Goal: Task Accomplishment & Management: Complete application form

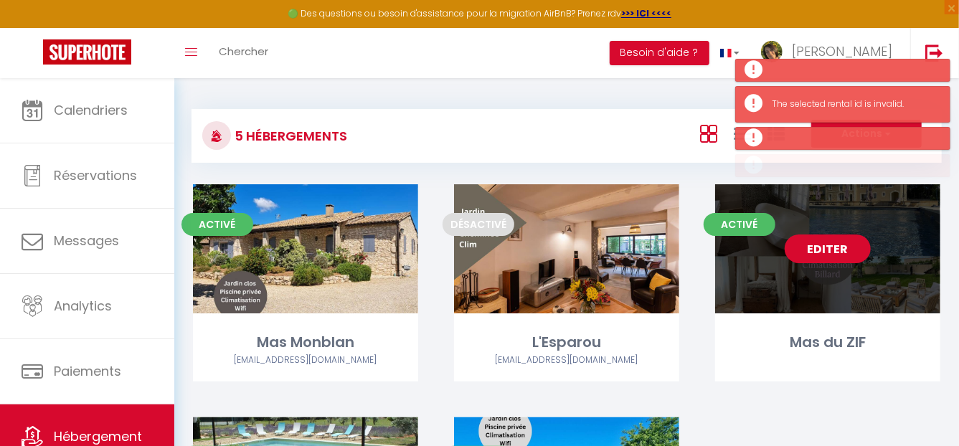
click at [840, 249] on link "Editer" at bounding box center [828, 249] width 86 height 29
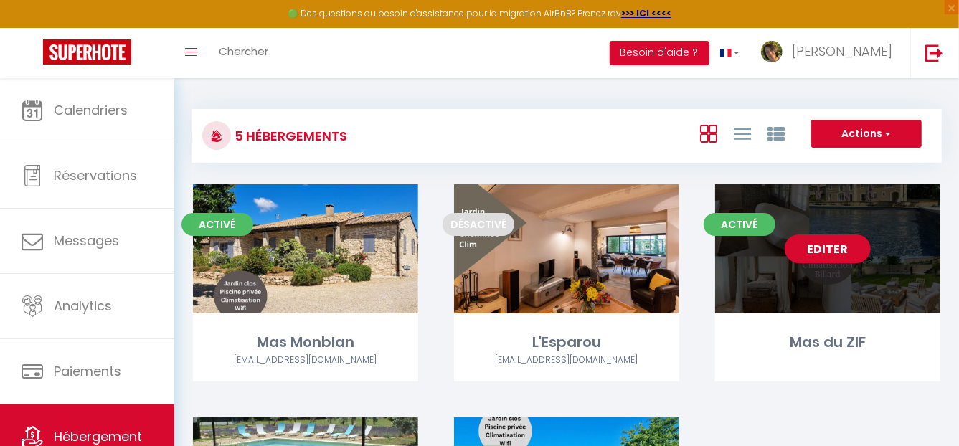
click at [840, 249] on link "Editer" at bounding box center [828, 249] width 86 height 29
select select "3"
select select "2"
select select "1"
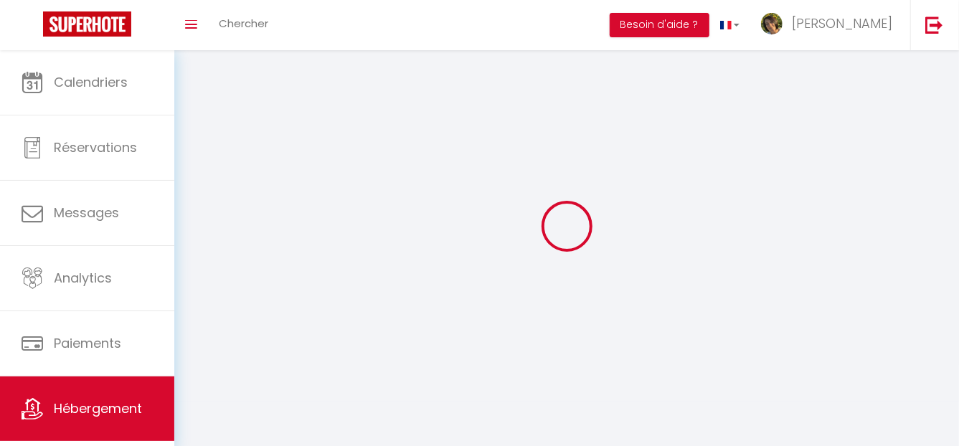
select select
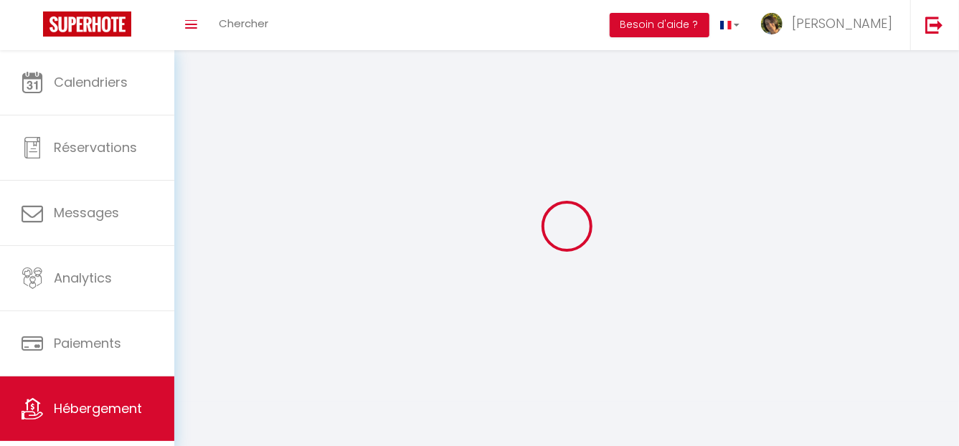
checkbox input "false"
select select
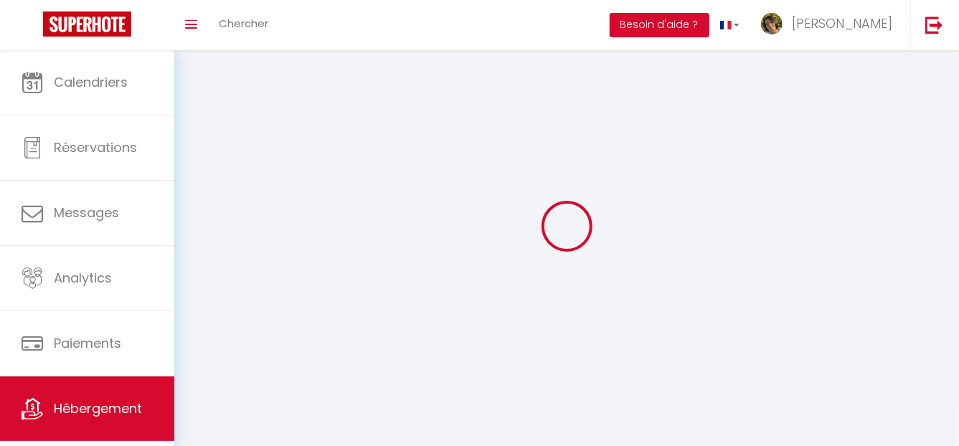
select select
select select "28"
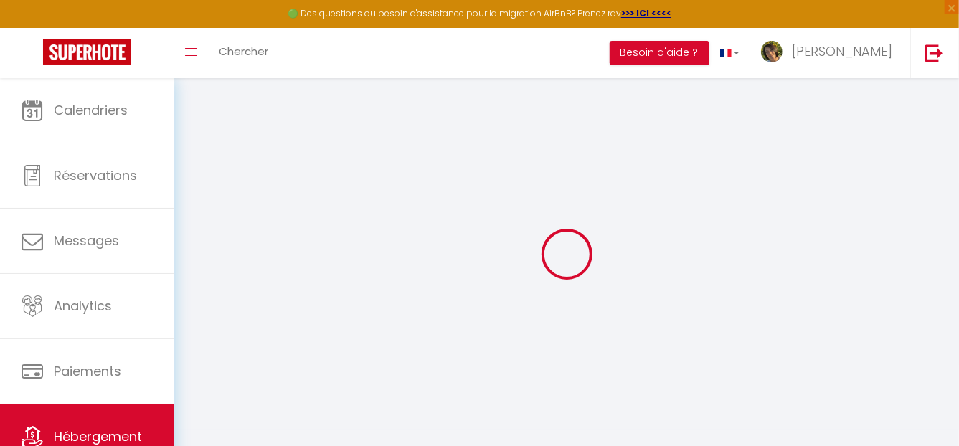
select select
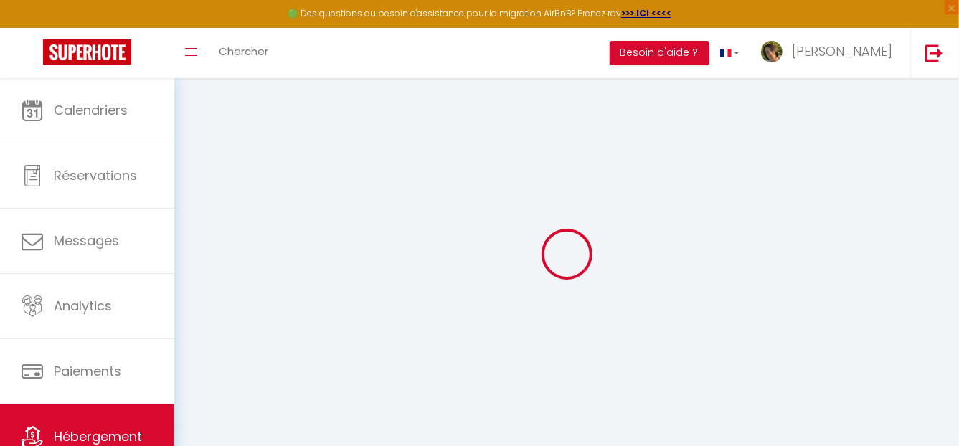
select select
checkbox input "false"
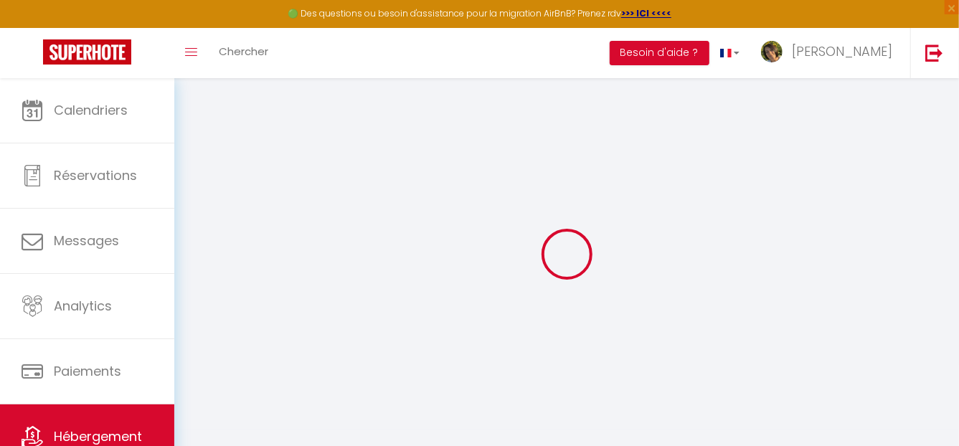
select select
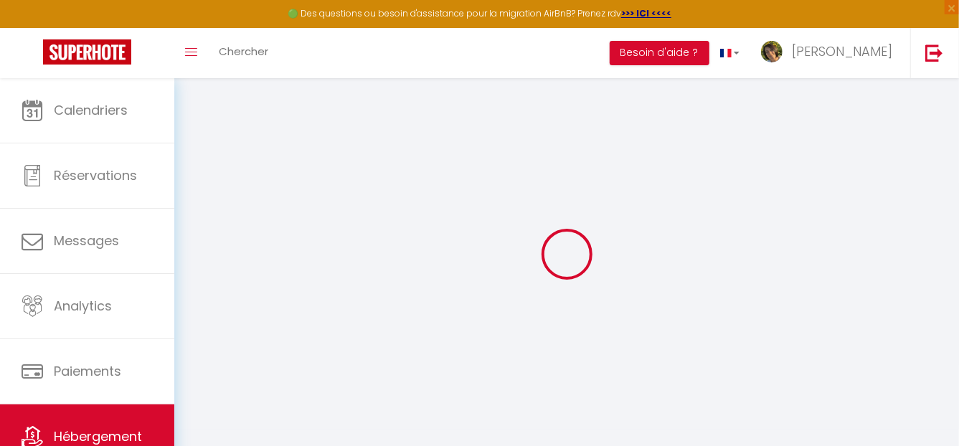
select select
checkbox input "false"
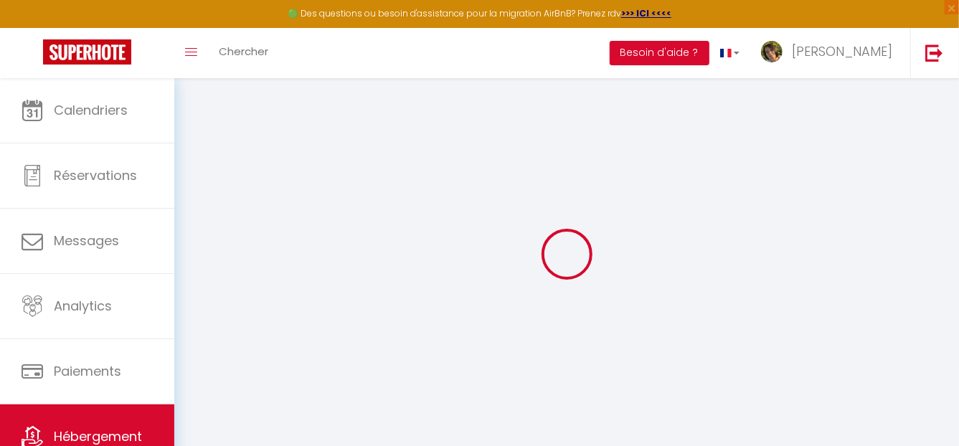
checkbox input "false"
select select
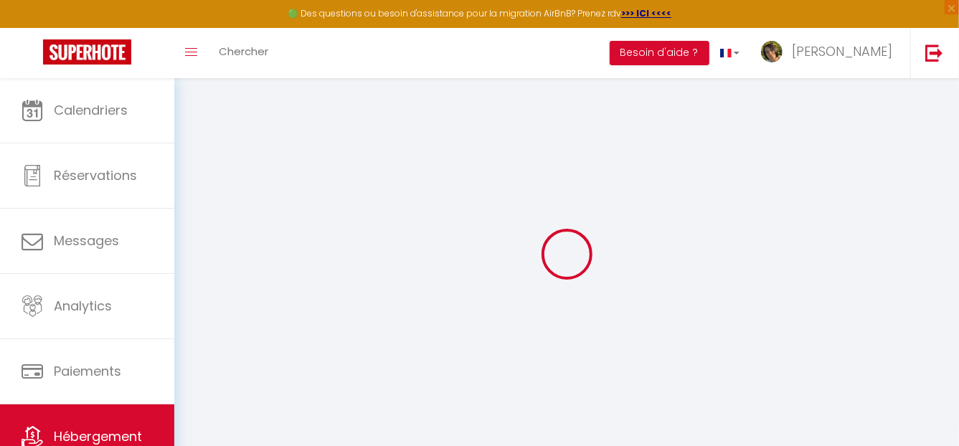
select select
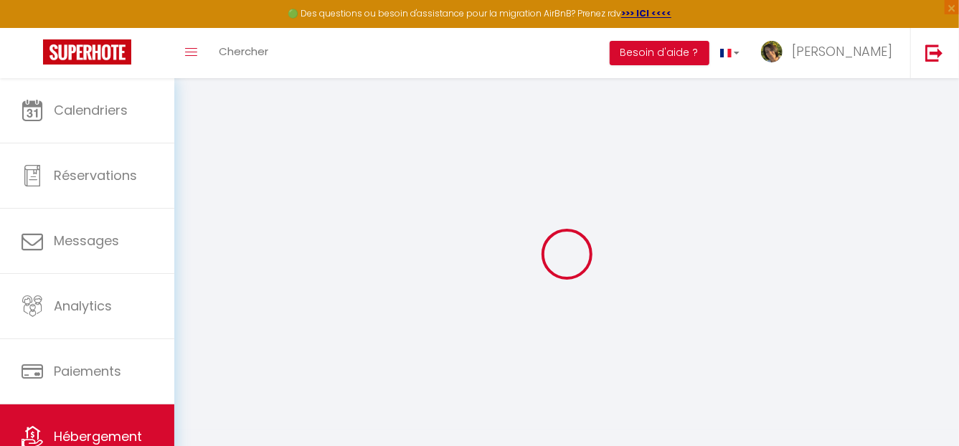
checkbox input "false"
select select
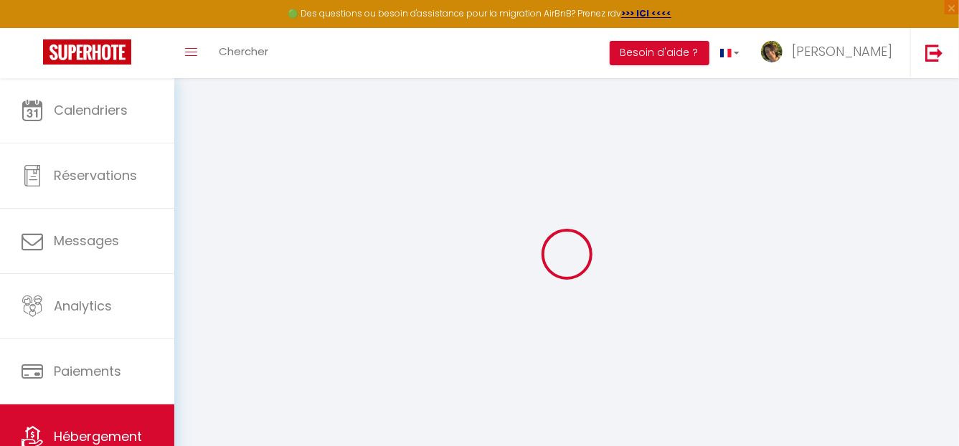
select select
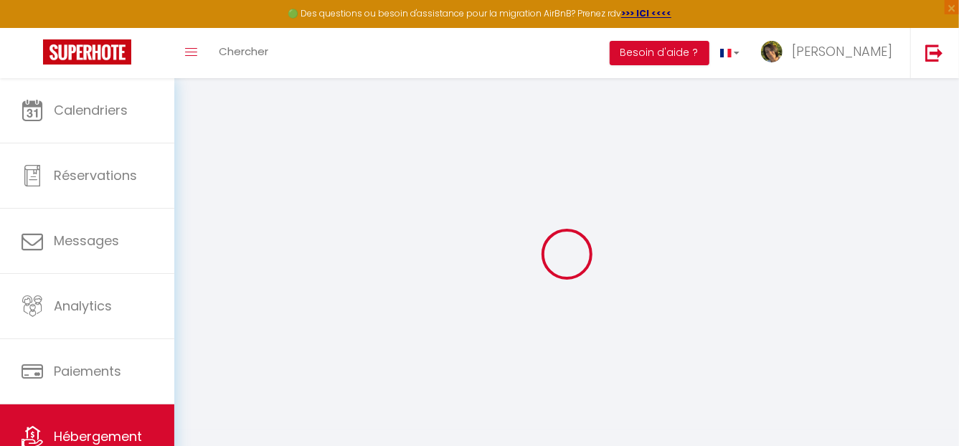
select select
checkbox input "false"
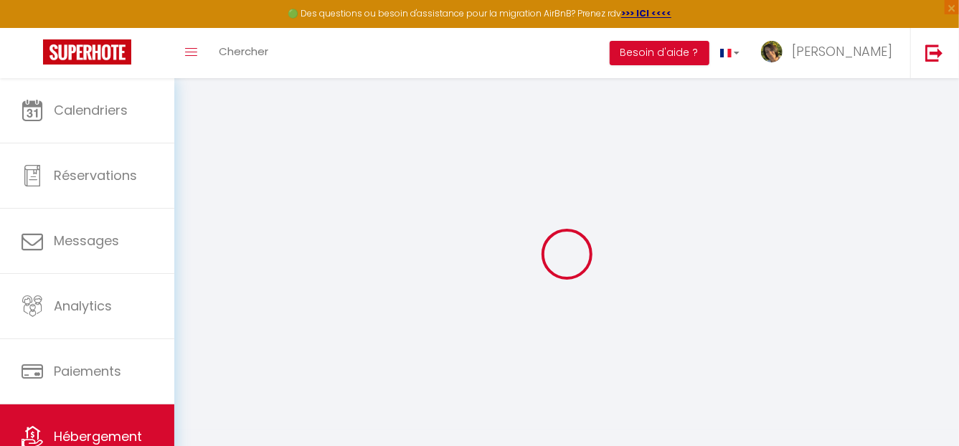
checkbox input "false"
select select
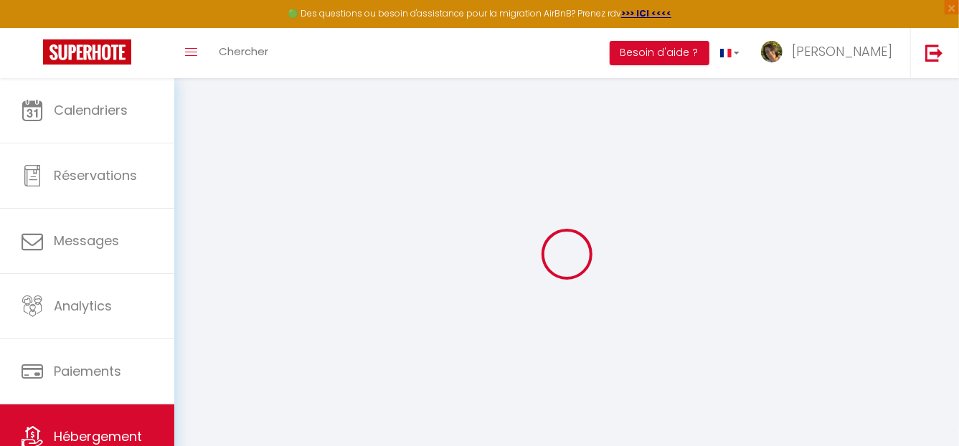
select select
checkbox input "false"
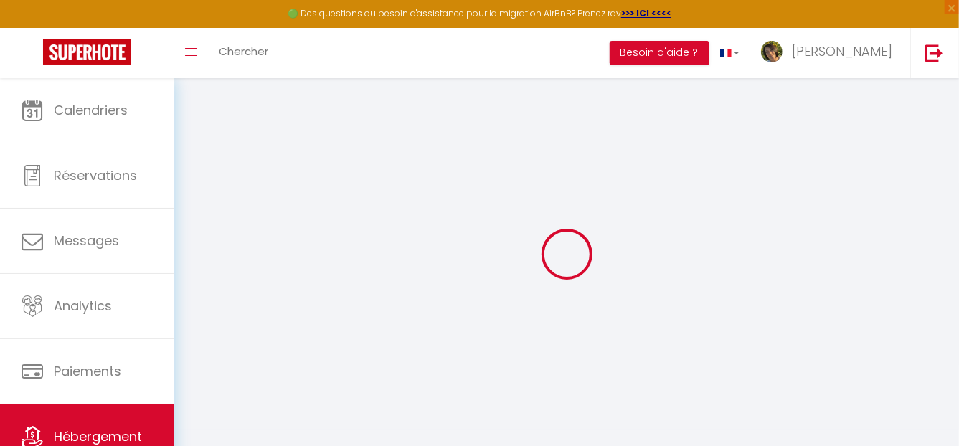
checkbox input "false"
select select
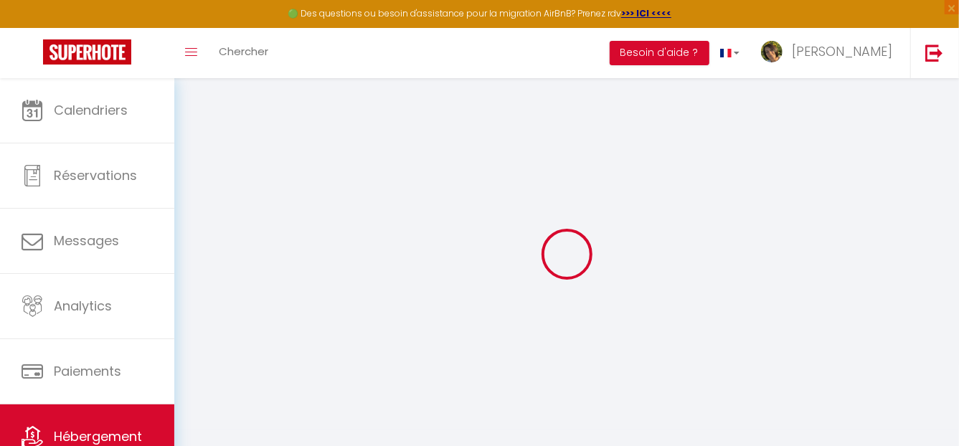
type input "Mas du ZIF"
type input "SCI"
type input "Bauxamis"
type input "[STREET_ADDRESS][PERSON_NAME]"
type input "92130"
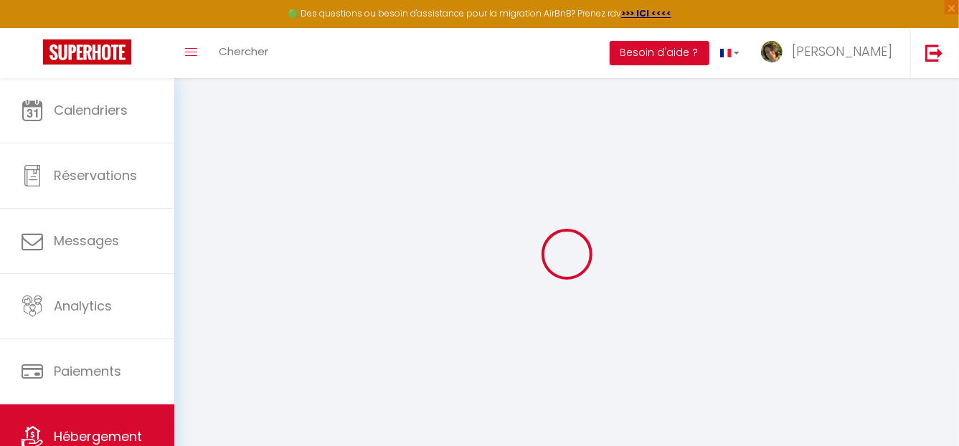
type input "Issy Les Moulineaux"
select select "houses"
select select "15"
select select "6"
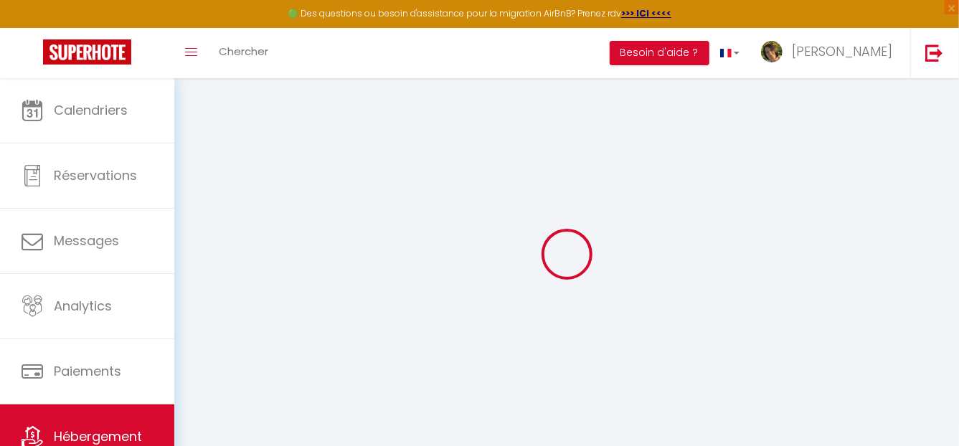
select select "5"
type input "690"
type input "250"
type input "2000"
select select
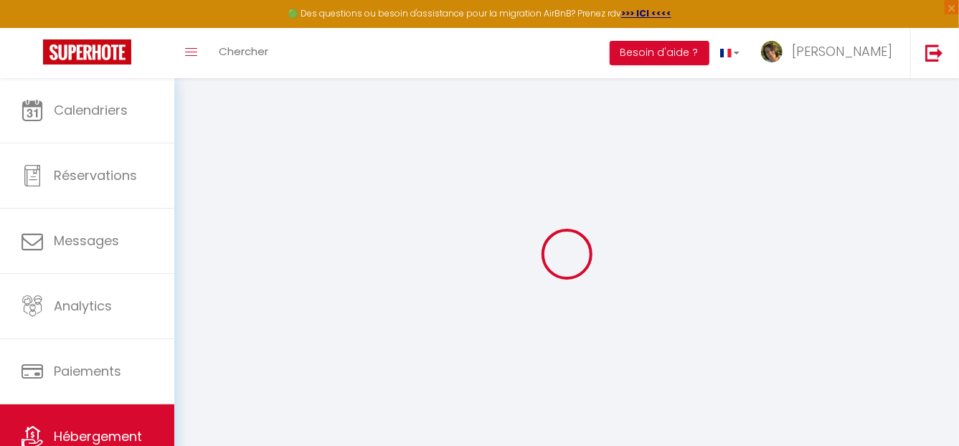
select select
type input "[STREET_ADDRESS] et de Pêne"
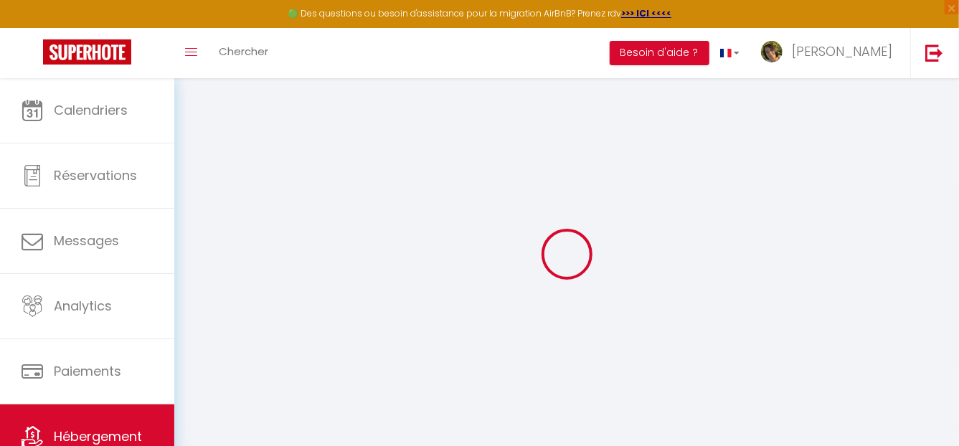
type input "13520"
type input "Paradou"
type input "[EMAIL_ADDRESS][DOMAIN_NAME]"
select select "7242"
checkbox input "false"
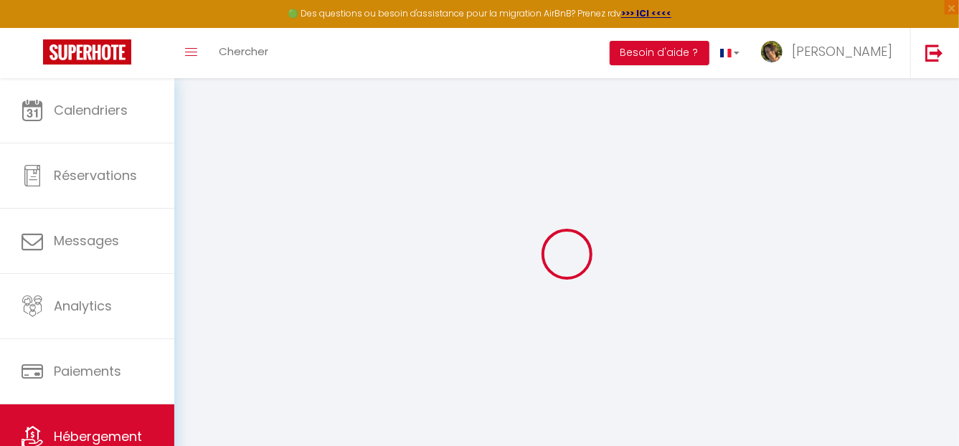
checkbox input "false"
type input "250"
type input "0"
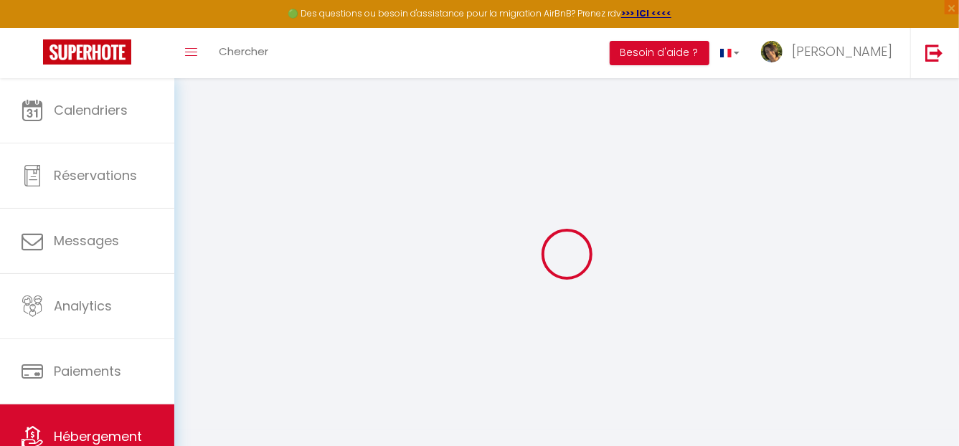
type input "0"
select select
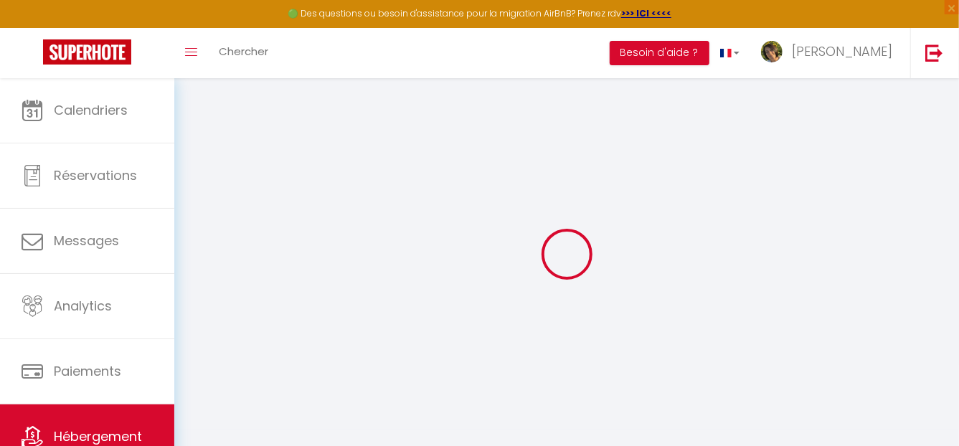
select select
checkbox input "false"
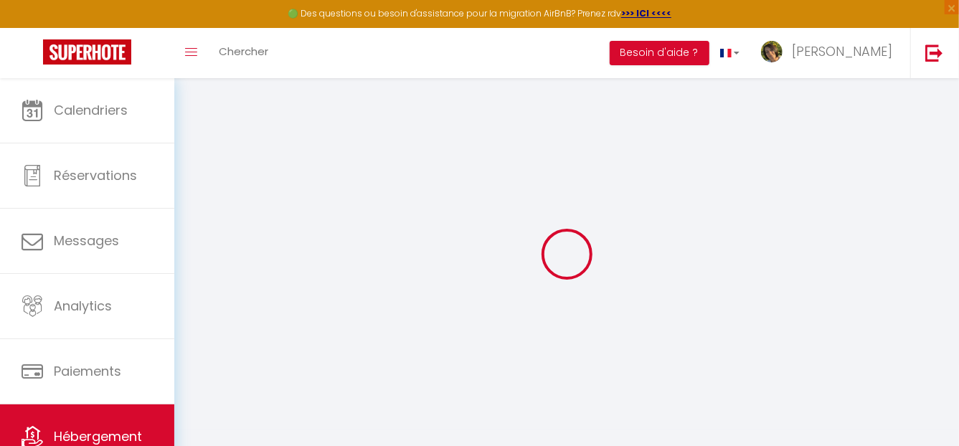
checkbox input "false"
select select
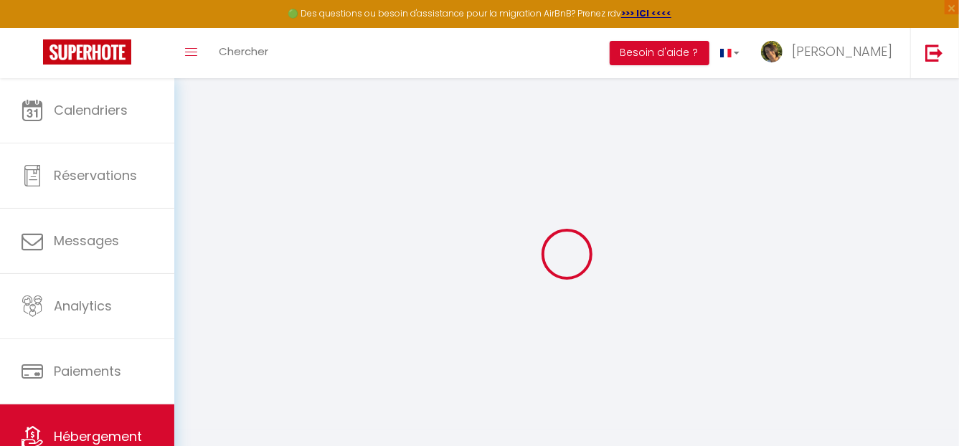
select select
checkbox input "false"
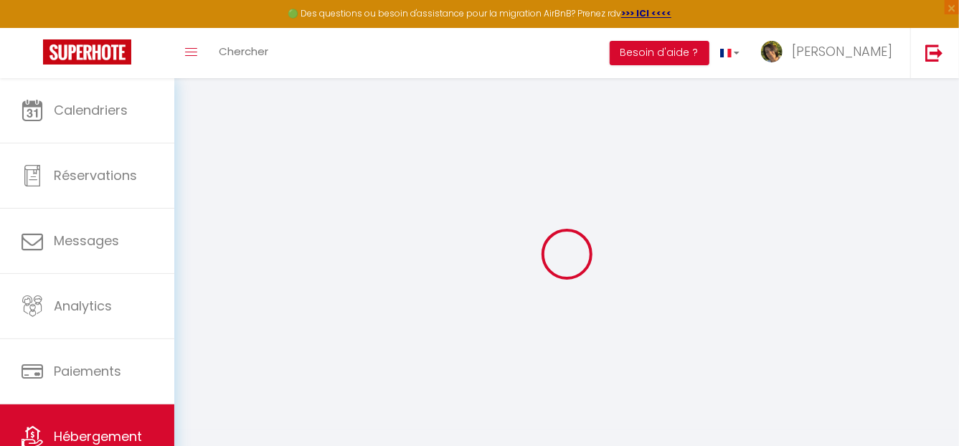
checkbox input "false"
select select "17:00"
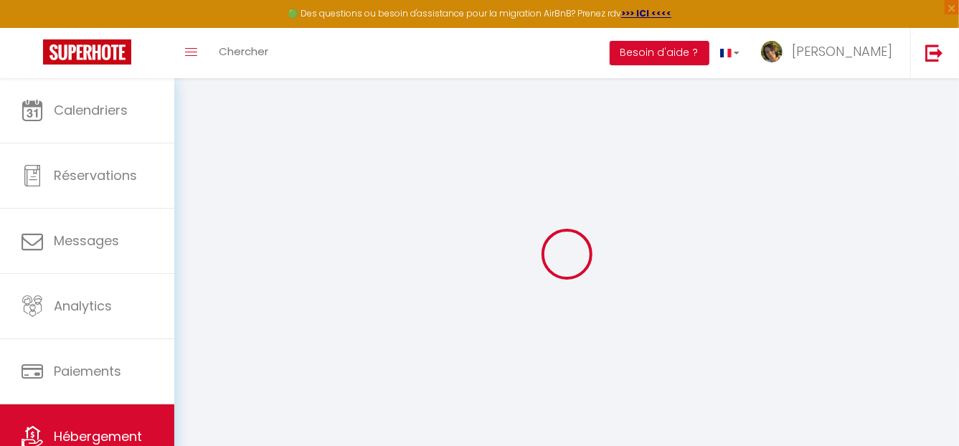
select select "20:00"
select select "10:00"
select select "30"
select select "120"
checkbox input "false"
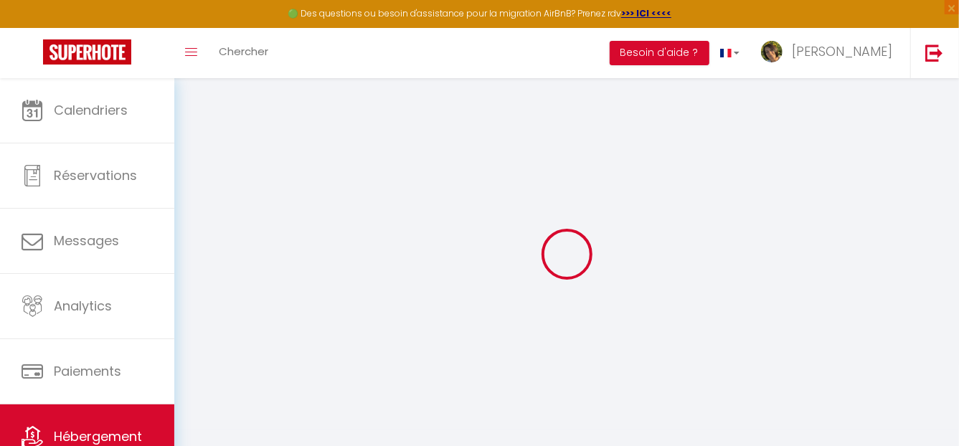
checkbox input "false"
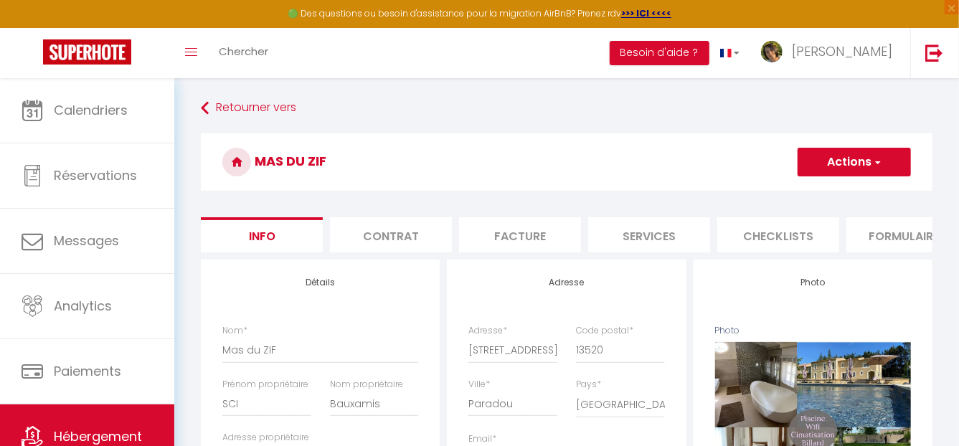
scroll to position [0, 559]
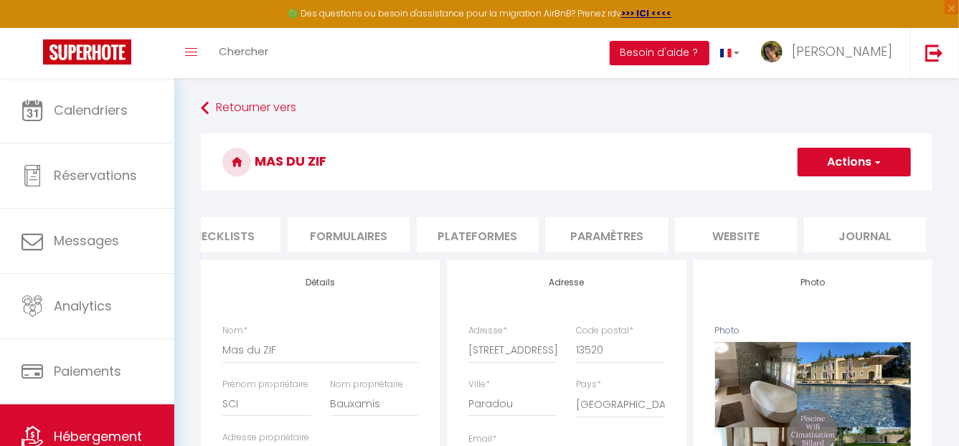
click at [515, 235] on li "Plateformes" at bounding box center [478, 234] width 122 height 35
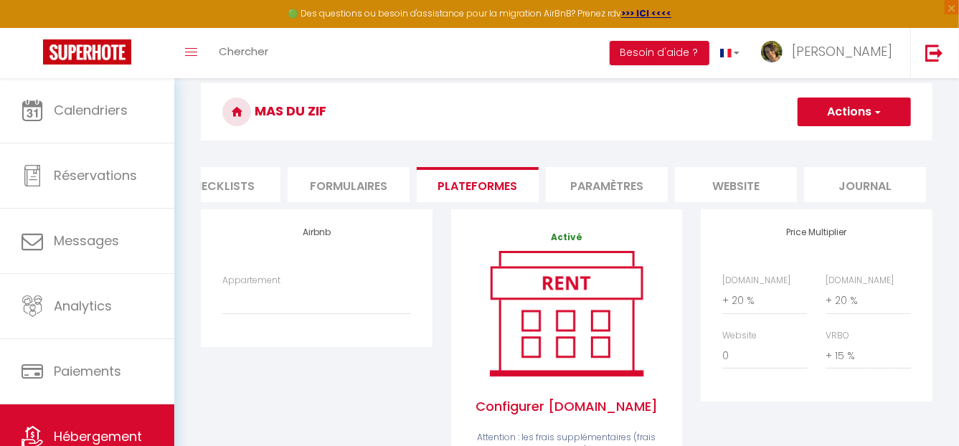
scroll to position [71, 0]
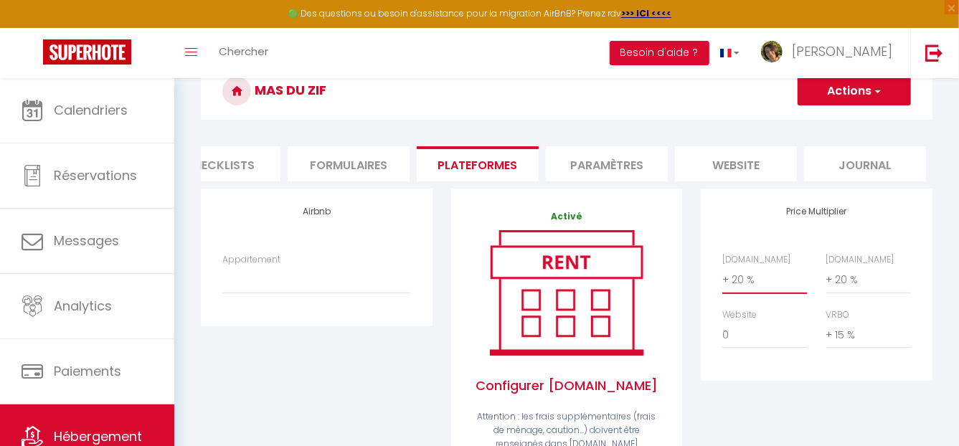
click at [757, 291] on select "0 + 1 % + 2 % + 3 % + 4 % + 5 % + 6 % + 7 % + 8 % + 9 %" at bounding box center [764, 279] width 85 height 27
select select "0"
click at [722, 275] on select "0 + 1 % + 2 % + 3 % + 4 % + 5 % + 6 % + 7 % + 8 % + 9 %" at bounding box center [764, 279] width 85 height 27
click at [854, 293] on select "0 + 1 % + 2 % + 3 % + 4 % + 5 % + 6 % + 7 % + 8 % + 9 %" at bounding box center [868, 279] width 85 height 27
select select "0"
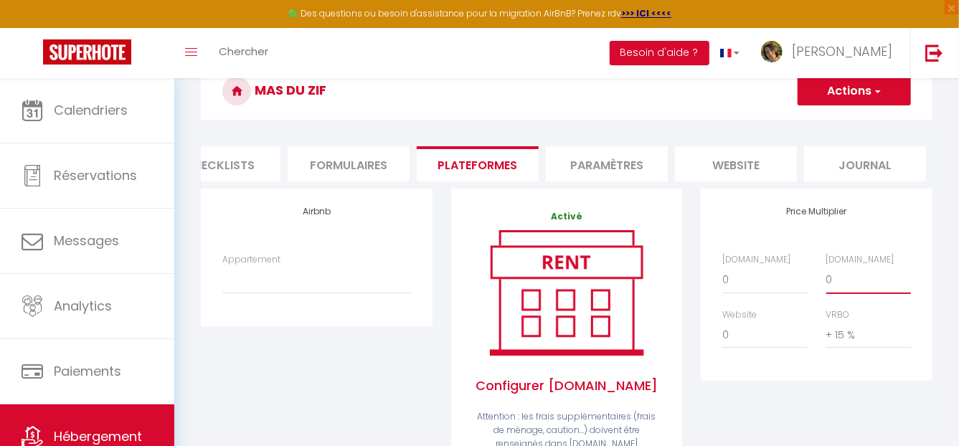
click at [826, 275] on select "0 + 1 % + 2 % + 3 % + 4 % + 5 % + 6 % + 7 % + 8 % + 9 %" at bounding box center [868, 279] width 85 height 27
click at [866, 343] on select "0 + 1 % + 2 % + 3 % + 4 % + 5 % + 6 % + 7 % + 8 % + 9 %" at bounding box center [868, 334] width 85 height 27
select select "0"
click at [826, 331] on select "0 + 1 % + 2 % + 3 % + 4 % + 5 % + 6 % + 7 % + 8 % + 9 %" at bounding box center [868, 334] width 85 height 27
click at [856, 88] on button "Actions" at bounding box center [854, 91] width 113 height 29
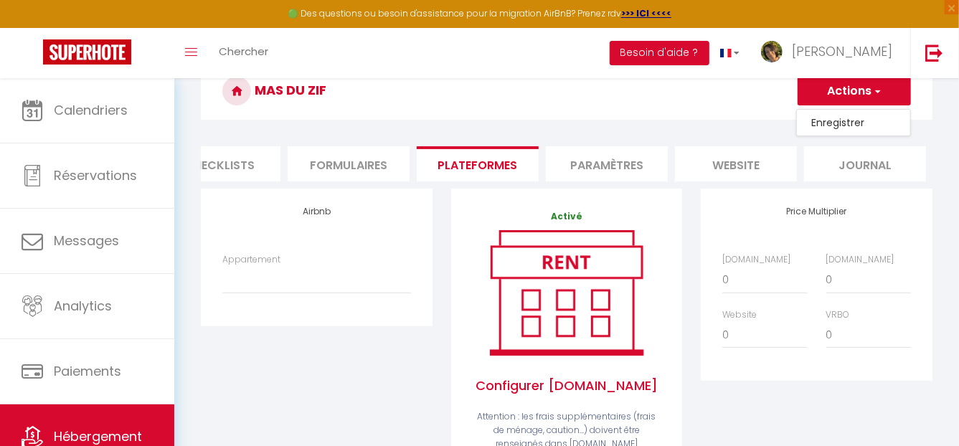
click at [851, 123] on link "Enregistrer" at bounding box center [853, 122] width 113 height 19
click at [849, 293] on select "0 + 1 % + 2 % + 3 % + 4 % + 5 % + 6 % + 7 % + 8 % + 9 %" at bounding box center [868, 279] width 85 height 27
select select "+ 18 %"
click at [826, 275] on select "0 + 1 % + 2 % + 3 % + 4 % + 5 % + 6 % + 7 % + 8 % + 9 %" at bounding box center [868, 279] width 85 height 27
click at [852, 346] on select "0 + 1 % + 2 % + 3 % + 4 % + 5 % + 6 % + 7 % + 8 % + 9 %" at bounding box center [868, 334] width 85 height 27
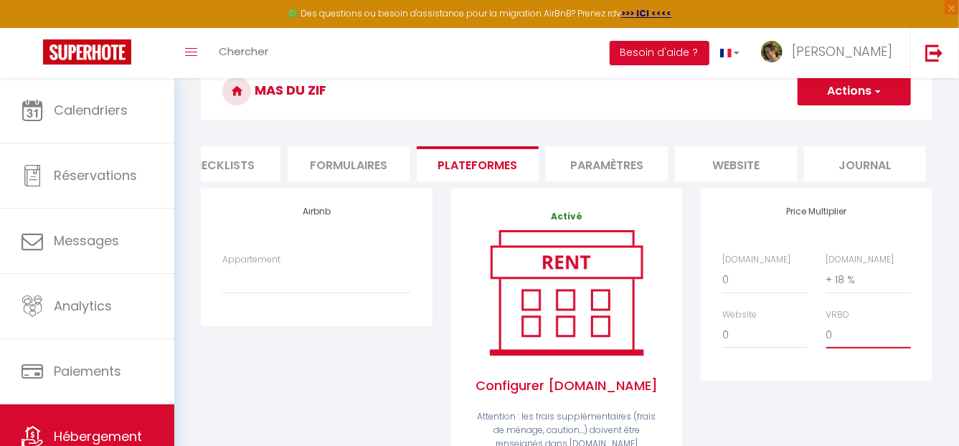
select select "+ 18 %"
click at [826, 331] on select "0 + 1 % + 2 % + 3 % + 4 % + 5 % + 6 % + 7 % + 8 % + 9 %" at bounding box center [868, 334] width 85 height 27
click at [750, 288] on select "0 + 1 % + 2 % + 3 % + 4 % + 5 % + 6 % + 7 % + 8 % + 9 %" at bounding box center [764, 279] width 85 height 27
select select "+ 18 %"
click at [722, 275] on select "0 + 1 % + 2 % + 3 % + 4 % + 5 % + 6 % + 7 % + 8 % + 9 %" at bounding box center [764, 279] width 85 height 27
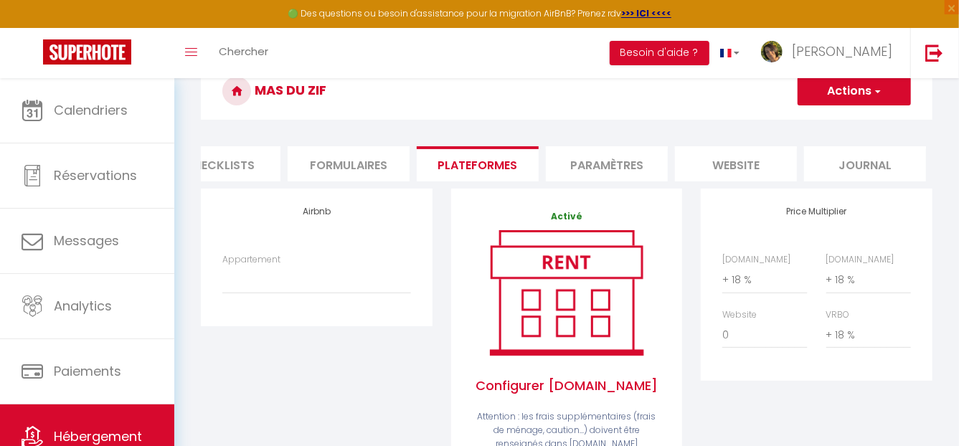
click at [844, 87] on button "Actions" at bounding box center [854, 91] width 113 height 29
click at [831, 123] on link "Enregistrer" at bounding box center [853, 122] width 113 height 19
click at [852, 292] on select "0 + 1 % + 2 % + 3 % + 4 % + 5 % + 6 % + 7 % + 8 % + 9 %" at bounding box center [868, 279] width 85 height 27
select select "0"
click at [826, 275] on select "0 + 1 % + 2 % + 3 % + 4 % + 5 % + 6 % + 7 % + 8 % + 9 %" at bounding box center [868, 279] width 85 height 27
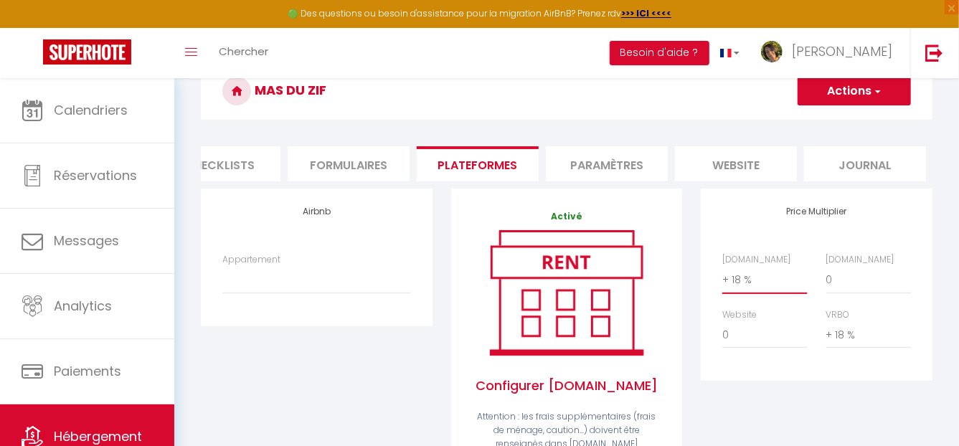
click at [765, 293] on select "0 + 1 % + 2 % + 3 % + 4 % + 5 % + 6 % + 7 % + 8 % + 9 %" at bounding box center [764, 279] width 85 height 27
select select "0"
click at [722, 275] on select "0 + 1 % + 2 % + 3 % + 4 % + 5 % + 6 % + 7 % + 8 % + 9 %" at bounding box center [764, 279] width 85 height 27
click at [855, 342] on select "0 + 1 % + 2 % + 3 % + 4 % + 5 % + 6 % + 7 % + 8 % + 9 %" at bounding box center [868, 334] width 85 height 27
select select "0"
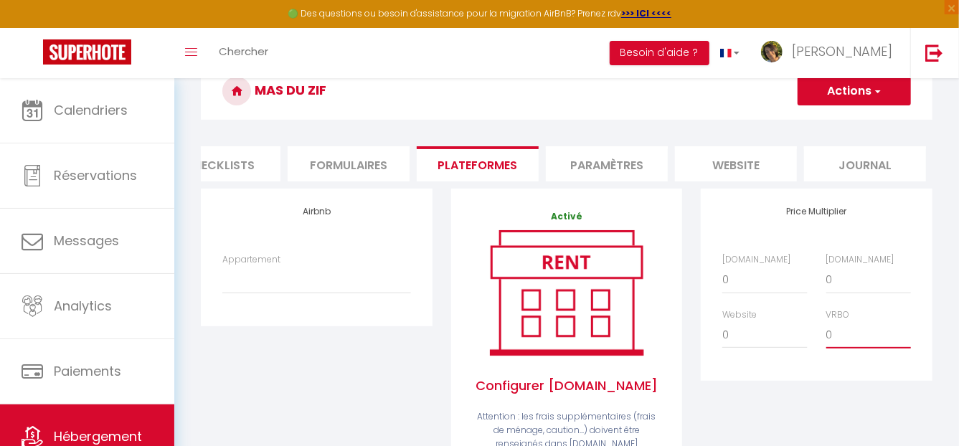
click at [826, 331] on select "0 + 1 % + 2 % + 3 % + 4 % + 5 % + 6 % + 7 % + 8 % + 9 %" at bounding box center [868, 334] width 85 height 27
click at [852, 88] on button "Actions" at bounding box center [854, 91] width 113 height 29
click at [840, 123] on link "Enregistrer" at bounding box center [853, 122] width 113 height 19
